Goal: Check status: Check status

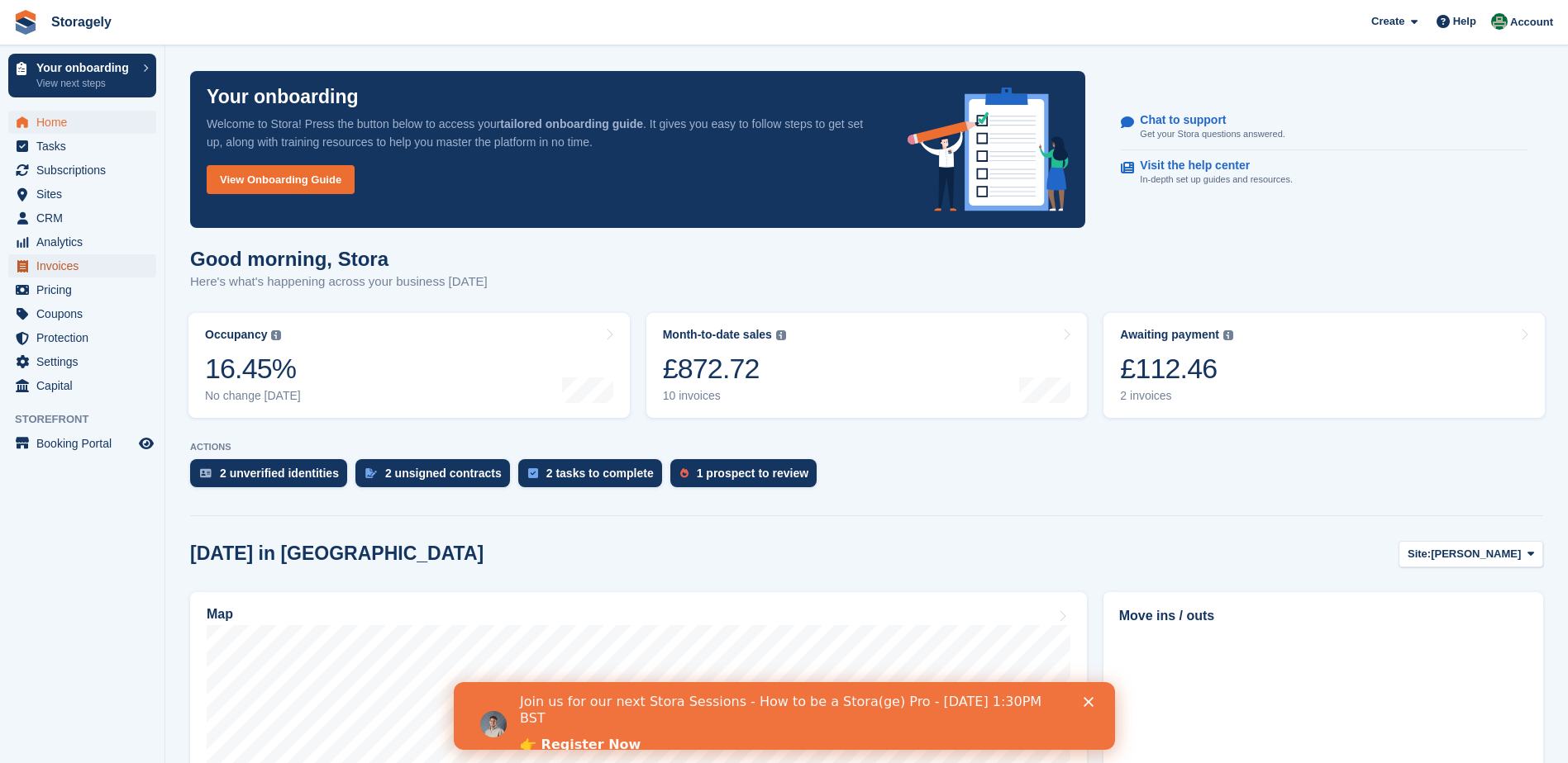
click at [75, 258] on span "Invoices" at bounding box center [86, 265] width 99 height 23
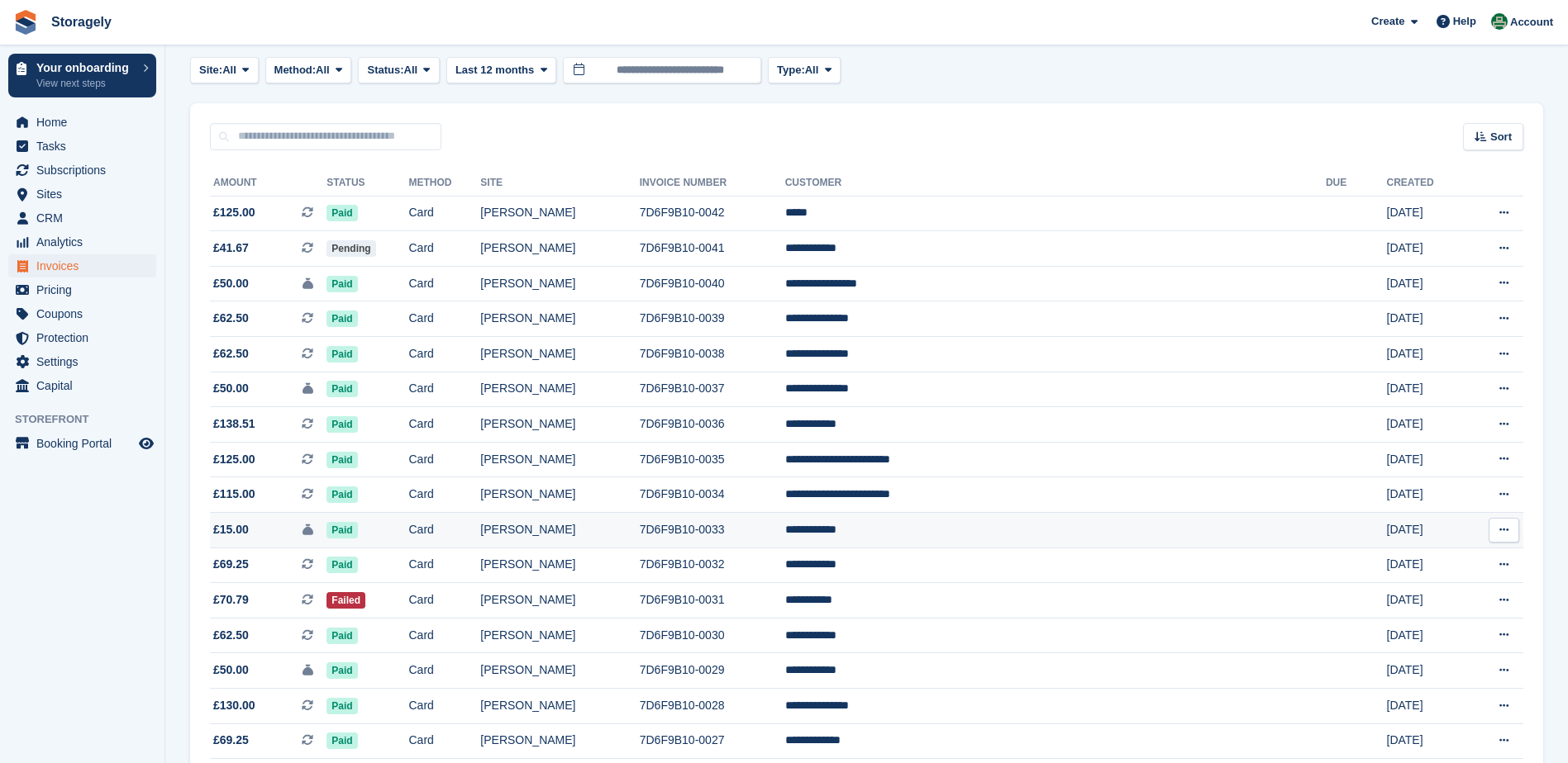
scroll to position [82, 0]
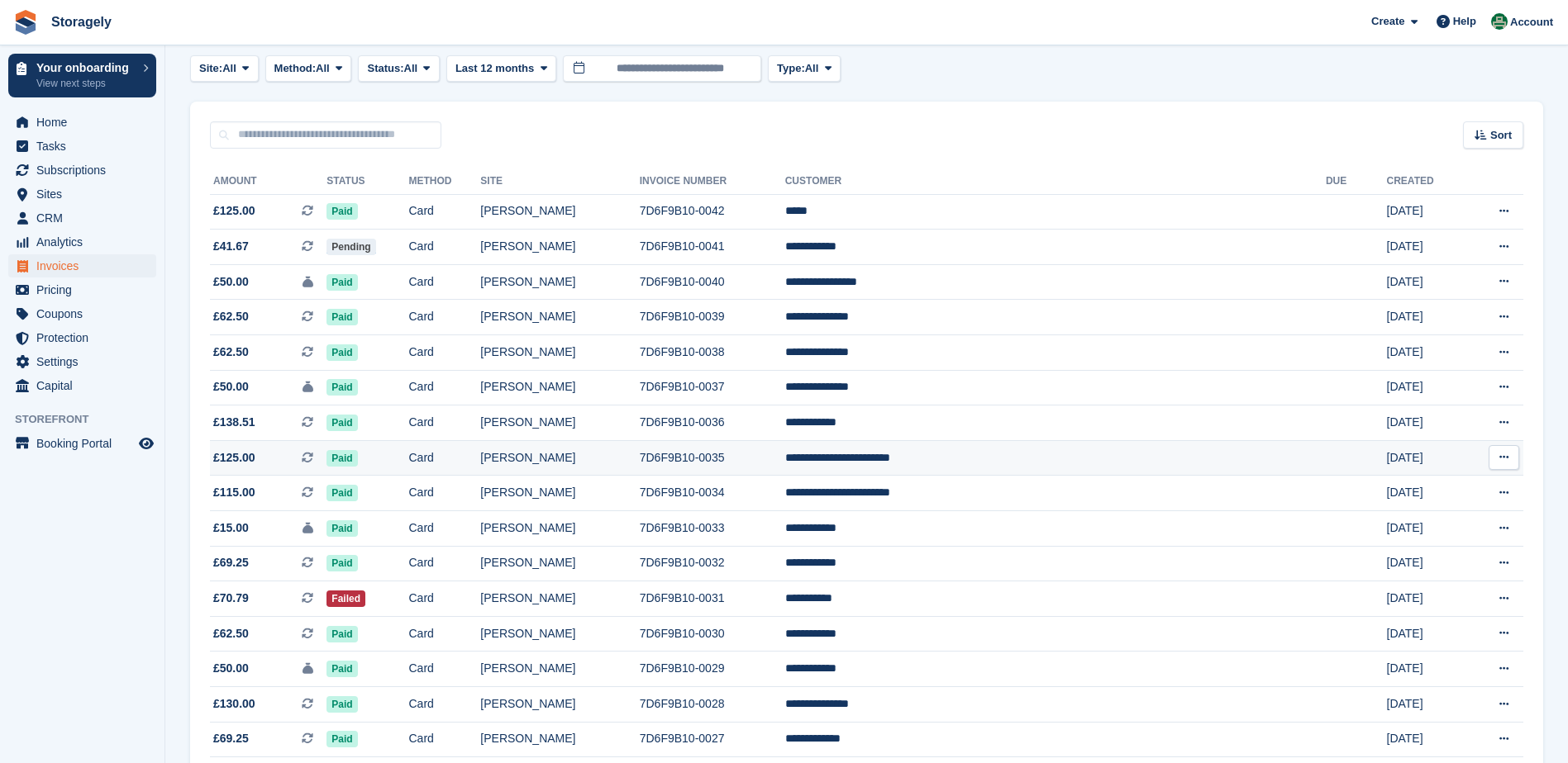
click at [988, 464] on td "**********" at bounding box center [1056, 458] width 541 height 36
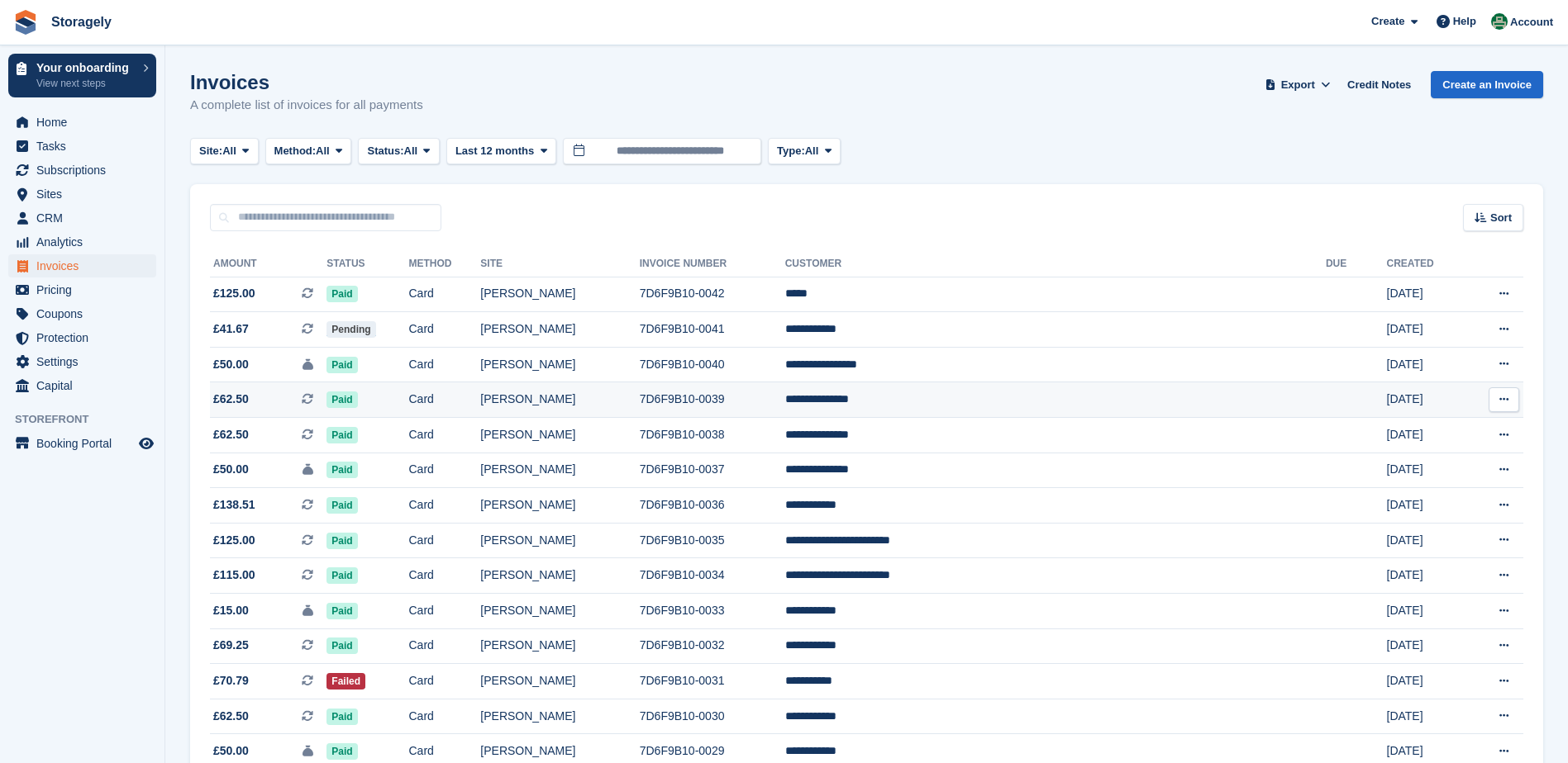
scroll to position [82, 0]
